Goal: Communication & Community: Participate in discussion

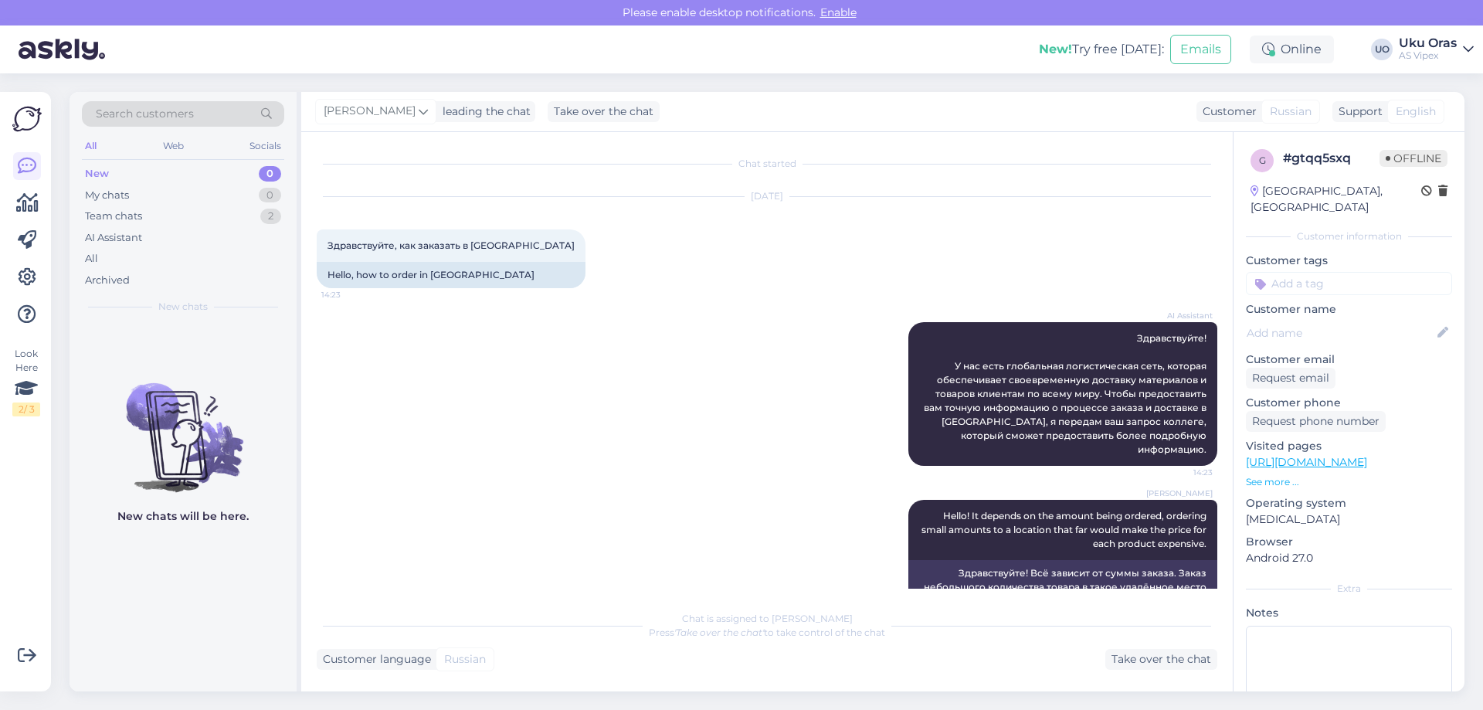
scroll to position [29, 0]
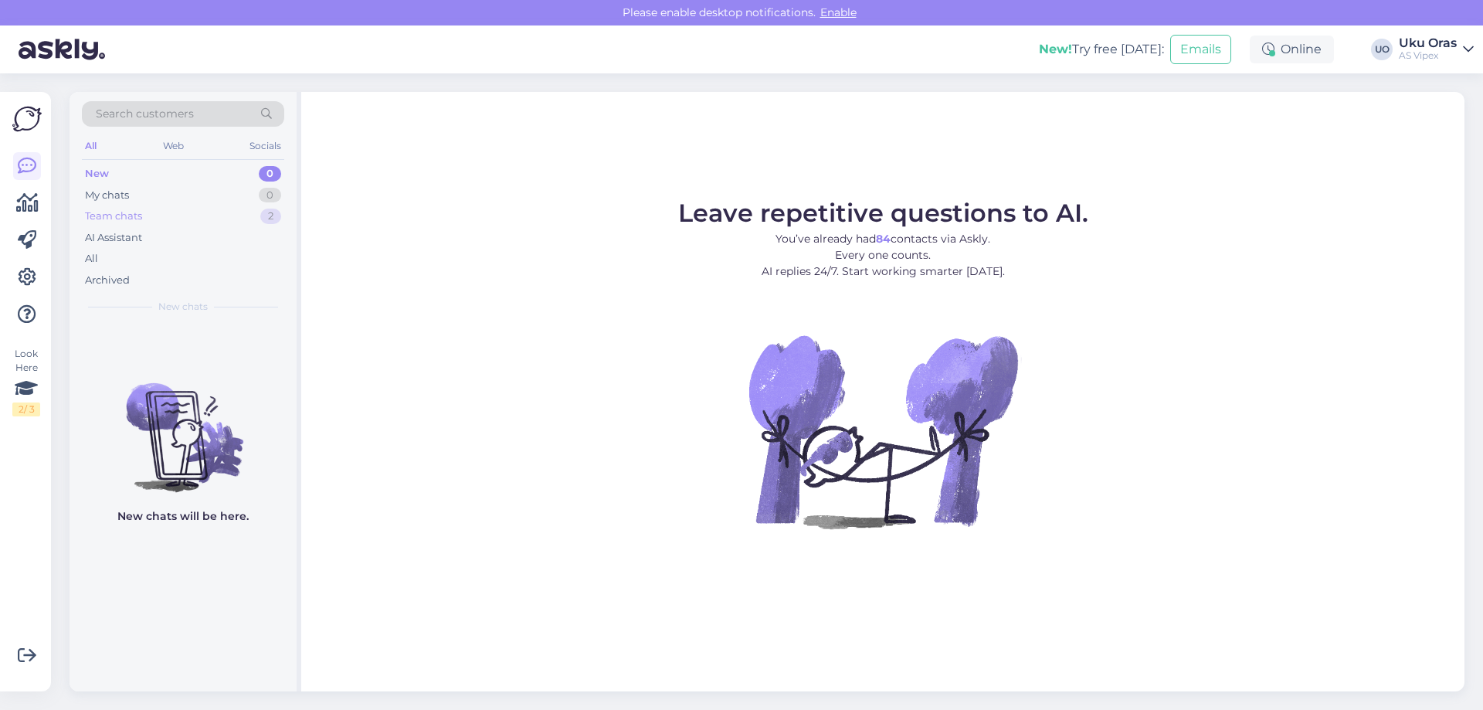
click at [137, 222] on div "Team chats" at bounding box center [113, 215] width 57 height 15
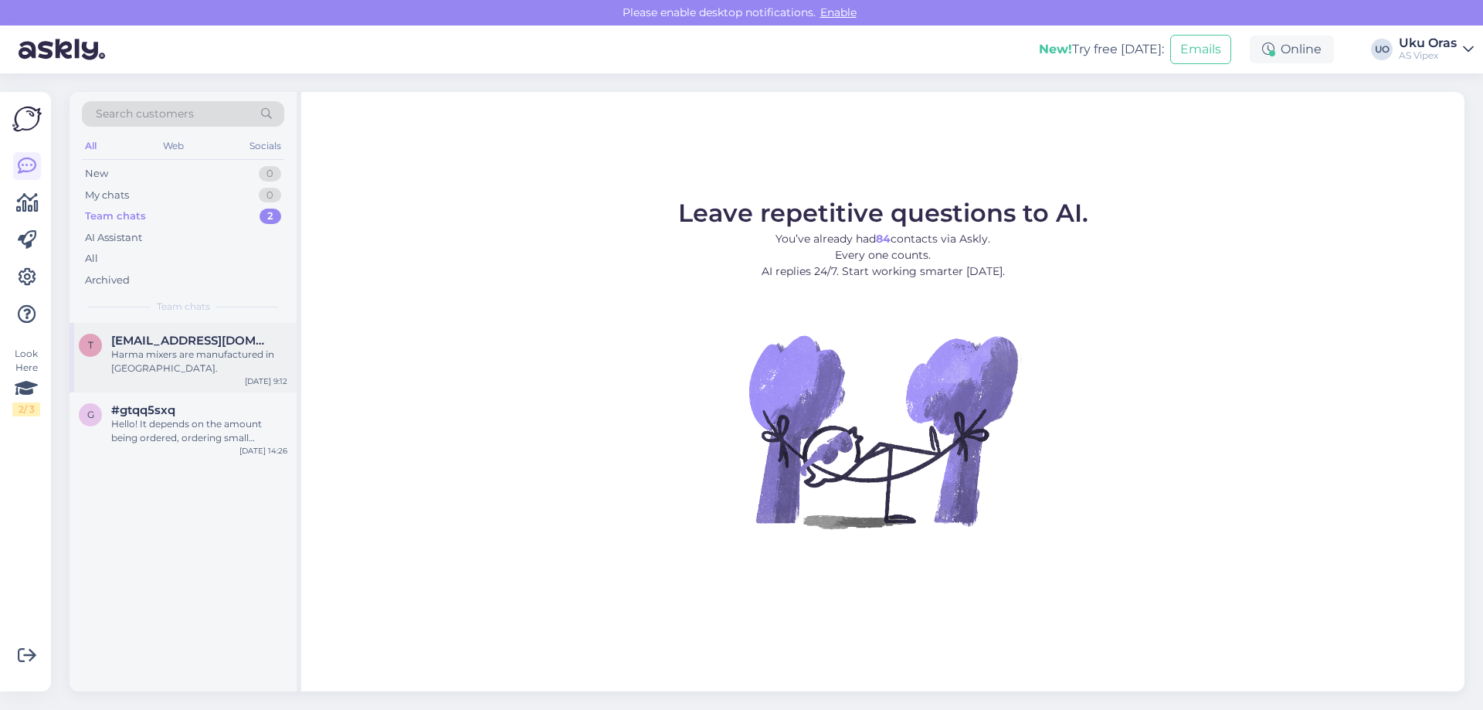
click at [158, 353] on div "Harma mixers are manufactured in China." at bounding box center [199, 361] width 176 height 28
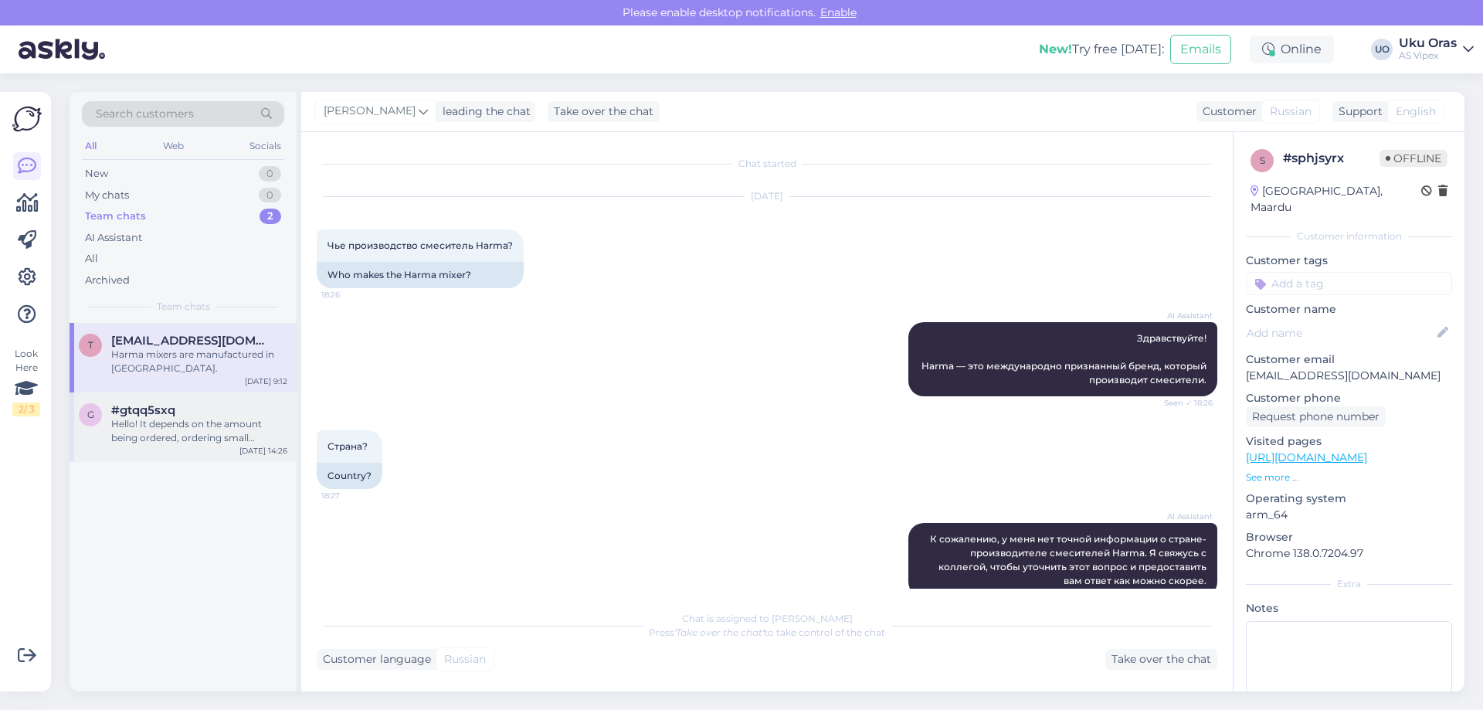
scroll to position [151, 0]
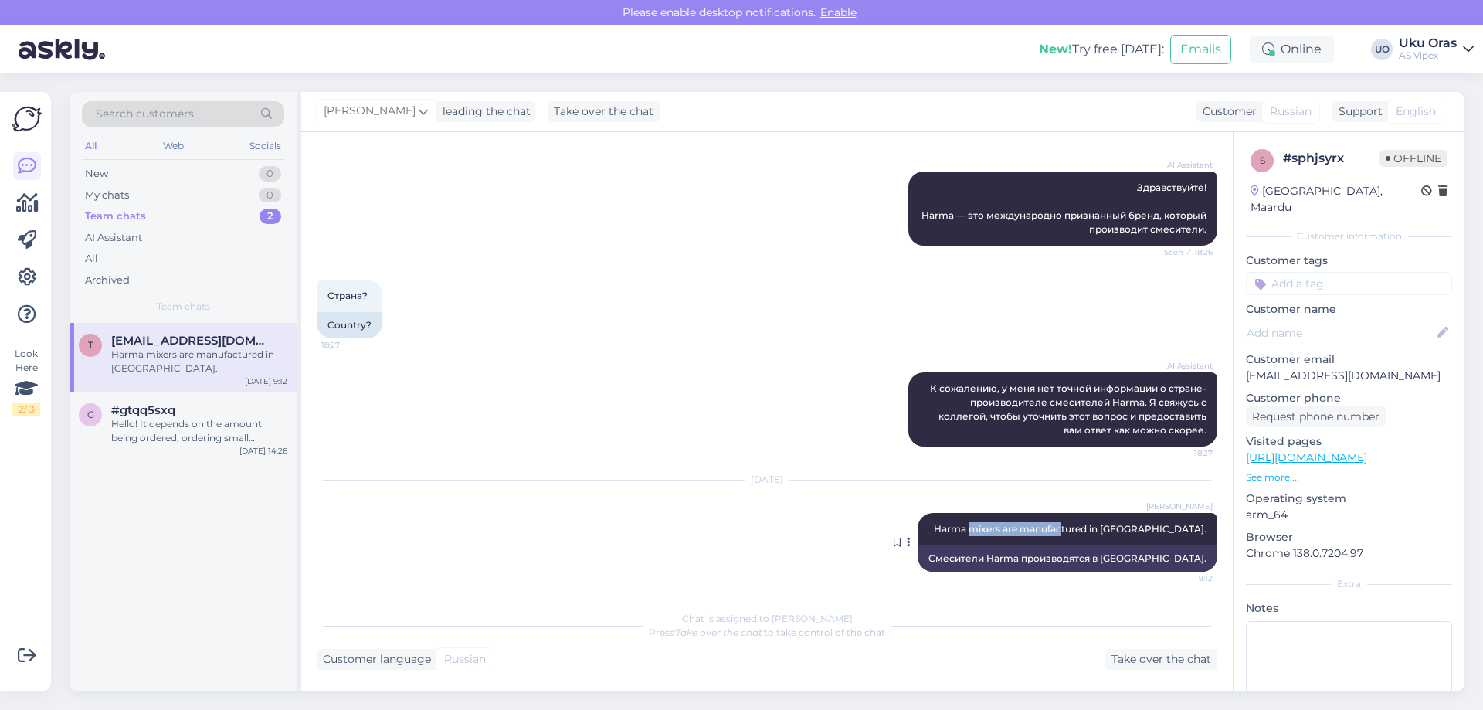
drag, startPoint x: 1035, startPoint y: 528, endPoint x: 1126, endPoint y: 530, distance: 91.1
click at [1126, 530] on span "Harma mixers are manufactured in China." at bounding box center [1070, 529] width 273 height 12
click at [1175, 511] on span "[PERSON_NAME]" at bounding box center [1179, 506] width 66 height 12
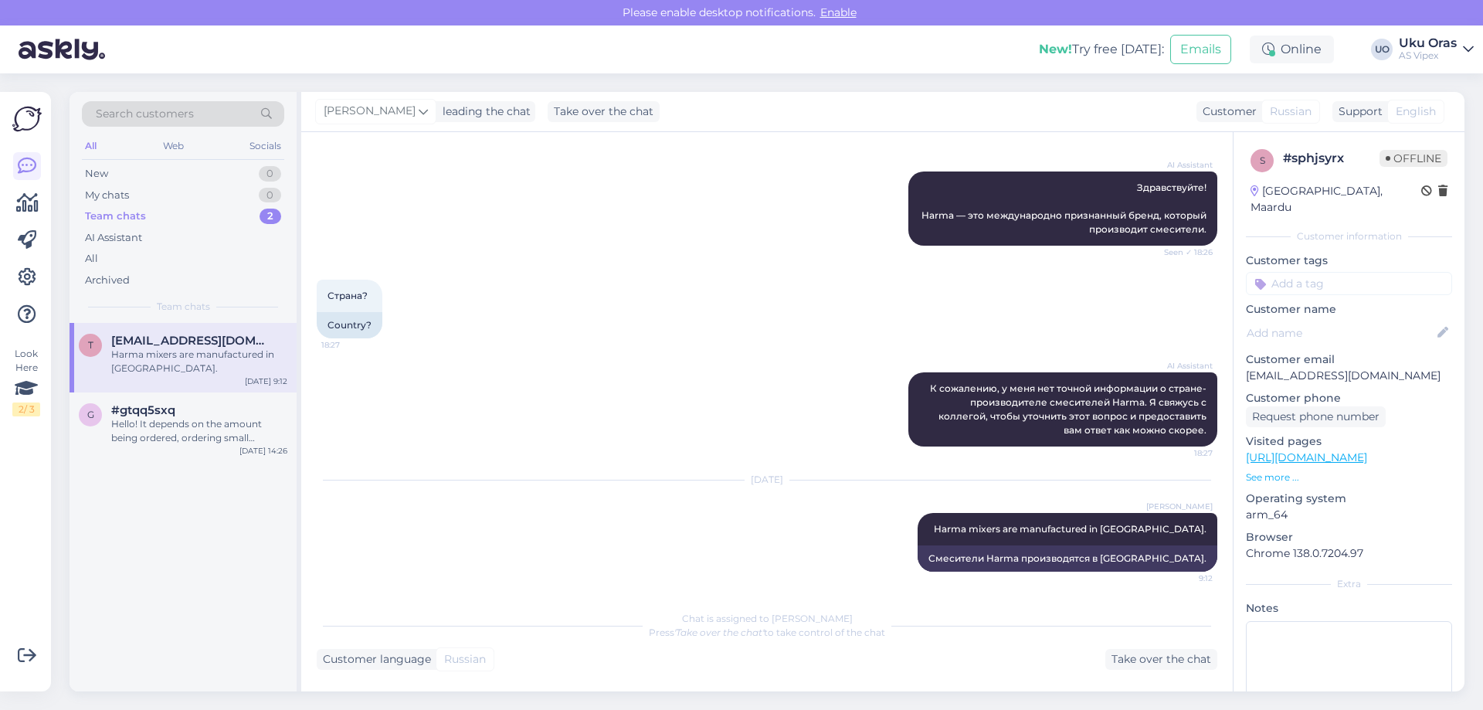
click at [747, 546] on div "Sep 18 2025 Kris Krain Harma mixers are manufactured in China. 9:12 Смесители H…" at bounding box center [767, 525] width 900 height 125
